Goal: Use online tool/utility: Utilize a website feature to perform a specific function

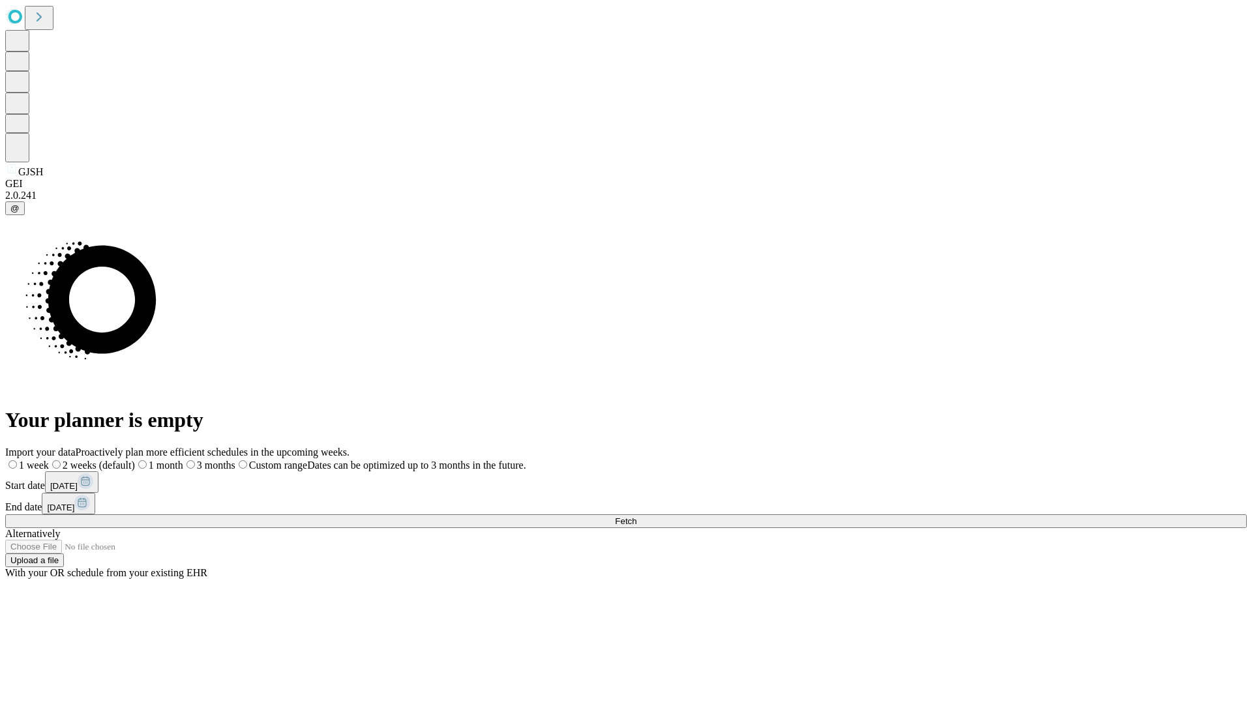
click at [636, 516] on span "Fetch" at bounding box center [626, 521] width 22 height 10
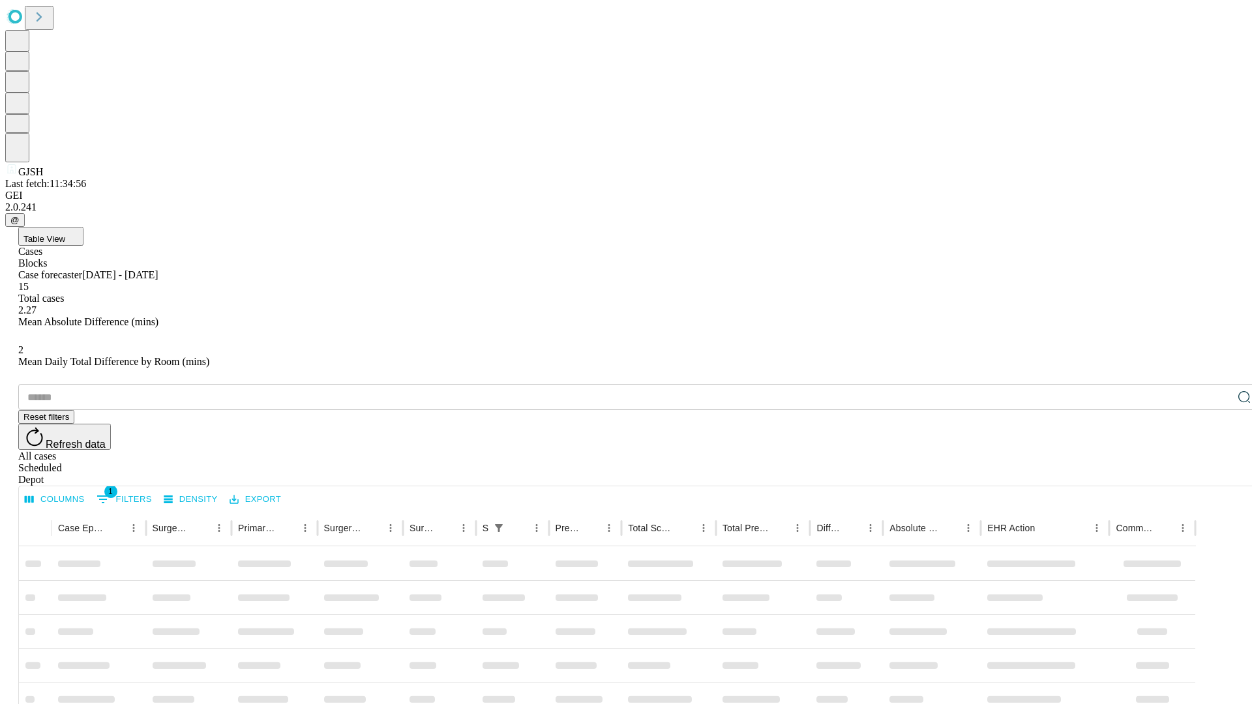
click at [65, 234] on span "Table View" at bounding box center [44, 239] width 42 height 10
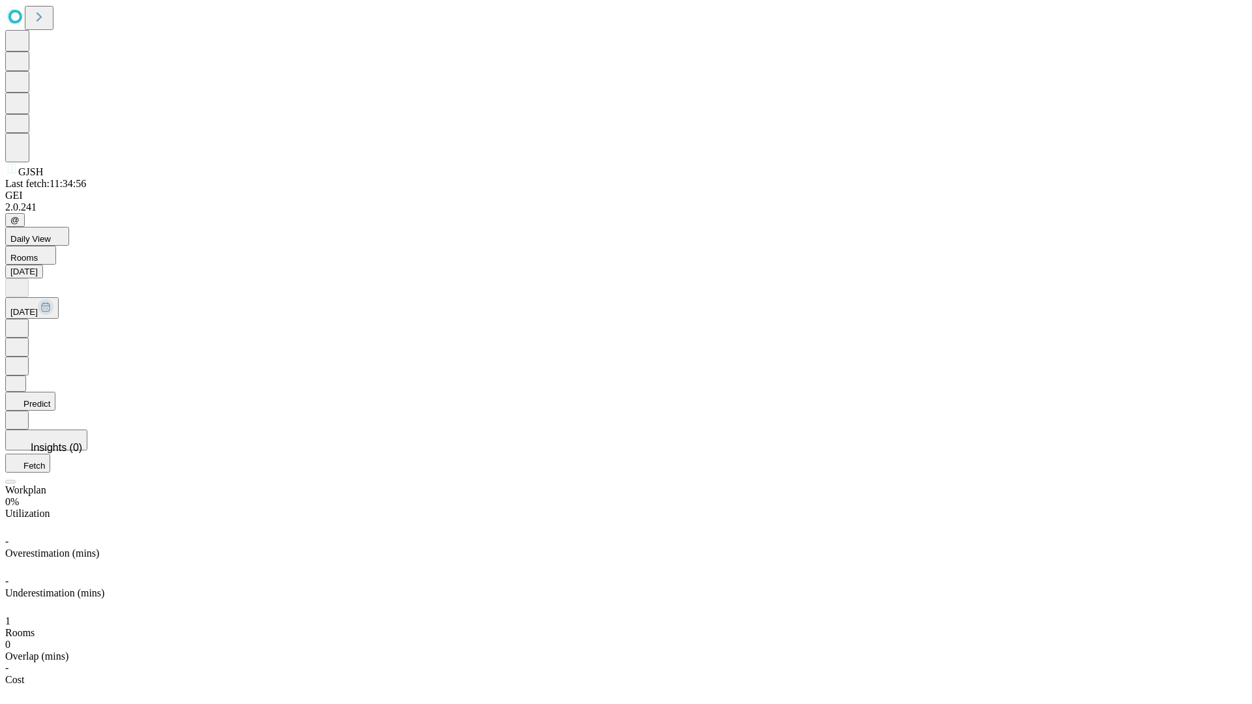
click at [55, 392] on button "Predict" at bounding box center [30, 401] width 50 height 19
